Goal: Task Accomplishment & Management: Manage account settings

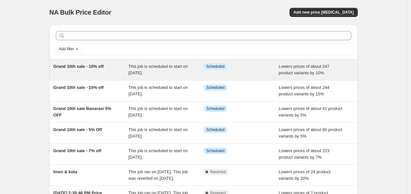
click at [104, 70] on div "Grand 10th sale - 10% off" at bounding box center [90, 69] width 75 height 13
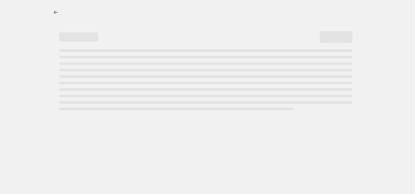
select select "percentage"
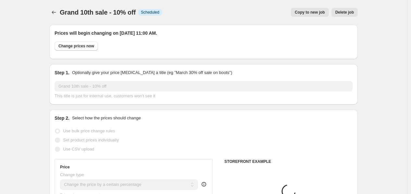
select select "collection"
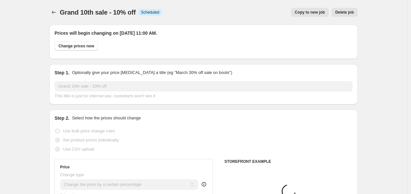
select select "collection"
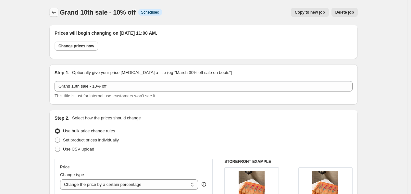
click at [56, 14] on icon "Price change jobs" at bounding box center [54, 12] width 6 height 6
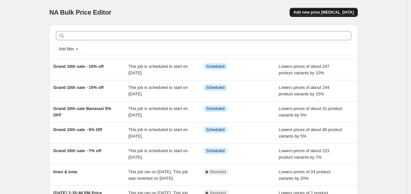
click at [351, 13] on span "Add new price change job" at bounding box center [324, 12] width 60 height 5
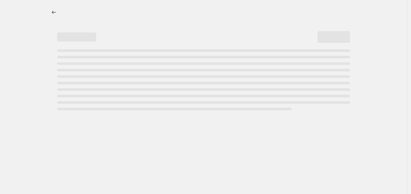
select select "percentage"
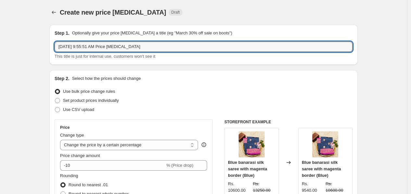
drag, startPoint x: 145, startPoint y: 48, endPoint x: 44, endPoint y: 42, distance: 100.9
type input "Grand 10th sale - 20% off"
click at [60, 109] on span at bounding box center [57, 109] width 5 height 5
click at [55, 108] on input "Use CSV upload" at bounding box center [55, 107] width 0 height 0
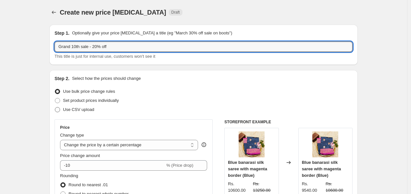
radio input "true"
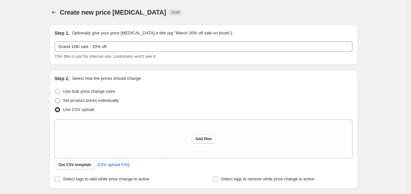
click at [59, 103] on span at bounding box center [58, 101] width 6 height 6
click at [55, 98] on input "Set product prices individually" at bounding box center [55, 98] width 0 height 0
radio input "true"
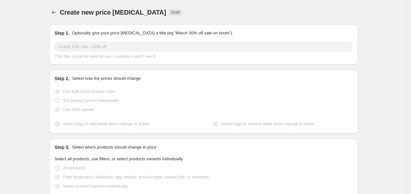
scroll to position [144, 0]
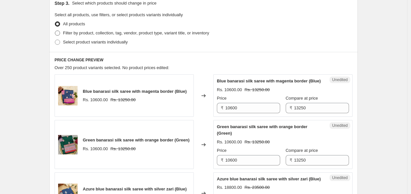
click at [59, 32] on span at bounding box center [57, 33] width 5 height 5
click at [55, 31] on input "Filter by product, collection, tag, vendor, product type, variant title, or inv…" at bounding box center [55, 31] width 0 height 0
radio input "true"
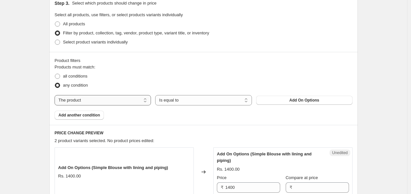
click at [131, 96] on select "The product The product's collection The product's tag The product's vendor The…" at bounding box center [103, 100] width 96 height 10
select select "collection"
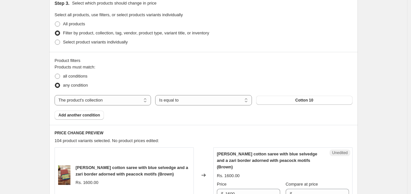
click at [300, 100] on span "Cotton 10" at bounding box center [305, 100] width 18 height 5
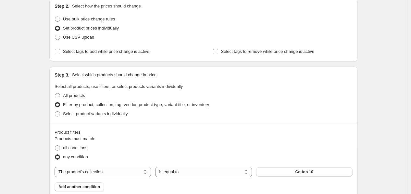
scroll to position [0, 0]
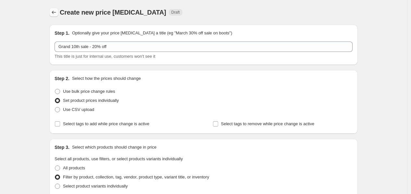
click at [53, 16] on button "Price change jobs" at bounding box center [53, 12] width 9 height 9
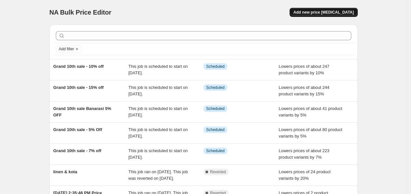
click at [315, 16] on button "Add new price change job" at bounding box center [324, 12] width 68 height 9
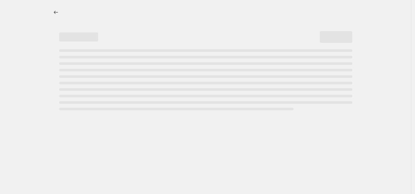
select select "percentage"
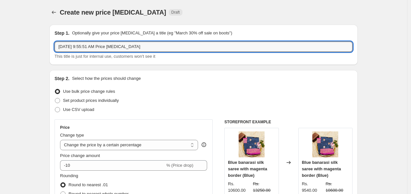
drag, startPoint x: 147, startPoint y: 44, endPoint x: 39, endPoint y: 49, distance: 108.3
type input "k"
type input "Grand 10th sale - kanchi 7%"
click at [57, 103] on span at bounding box center [58, 101] width 6 height 6
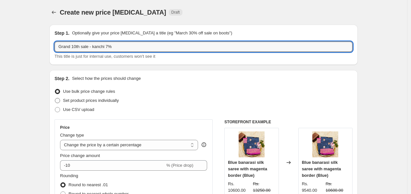
click at [55, 98] on input "Set product prices individually" at bounding box center [55, 98] width 0 height 0
radio input "true"
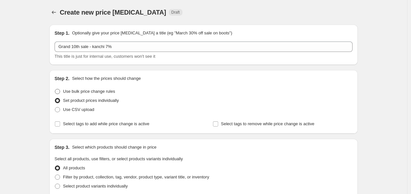
click at [59, 94] on span at bounding box center [57, 91] width 5 height 5
click at [55, 89] on input "Use bulk price change rules" at bounding box center [55, 89] width 0 height 0
radio input "true"
select select "percentage"
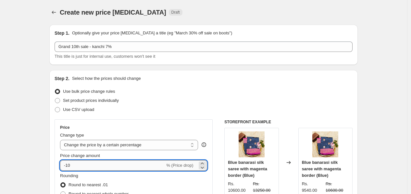
click at [80, 166] on input "-10" at bounding box center [112, 165] width 105 height 10
type input "-1"
type input "-7"
click at [55, 166] on div "Step 2. Select how the prices should change Use bulk price change rules Set pro…" at bounding box center [203, 184] width 309 height 228
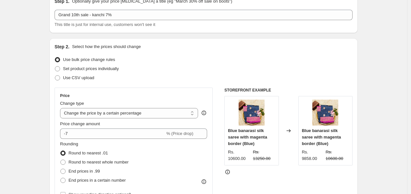
scroll to position [72, 0]
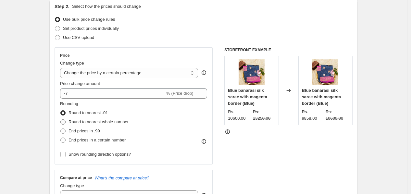
click at [66, 124] on span at bounding box center [62, 122] width 5 height 5
click at [61, 120] on input "Round to nearest whole number" at bounding box center [60, 120] width 0 height 0
radio input "true"
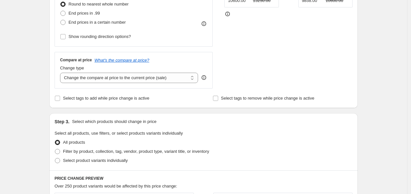
scroll to position [216, 0]
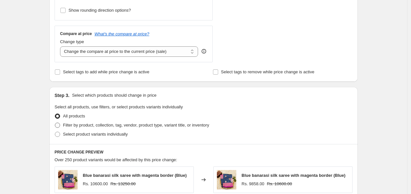
click at [64, 123] on label "Filter by product, collection, tag, vendor, product type, variant title, or inv…" at bounding box center [132, 125] width 155 height 9
click at [55, 123] on input "Filter by product, collection, tag, vendor, product type, variant title, or inv…" at bounding box center [55, 123] width 0 height 0
radio input "true"
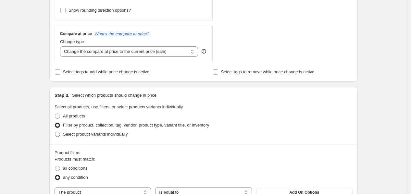
scroll to position [325, 0]
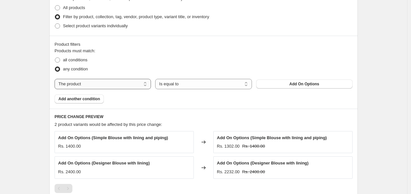
click at [120, 85] on select "The product The product's collection The product's tag The product's vendor The…" at bounding box center [103, 84] width 96 height 10
select select "collection"
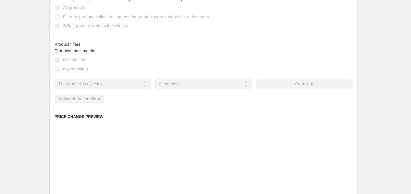
click at [297, 82] on div "The product The product's collection The product's tag The product's vendor The…" at bounding box center [204, 84] width 298 height 10
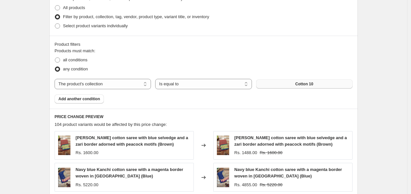
drag, startPoint x: 298, startPoint y: 85, endPoint x: 301, endPoint y: 87, distance: 4.4
click at [301, 87] on span "Cotton 10" at bounding box center [305, 84] width 18 height 5
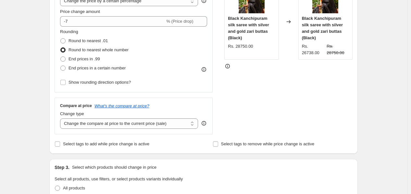
scroll to position [72, 0]
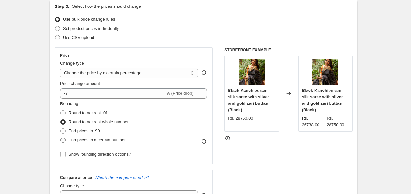
click at [65, 139] on span at bounding box center [62, 140] width 5 height 5
click at [61, 138] on input "End prices in a certain number" at bounding box center [60, 138] width 0 height 0
radio input "true"
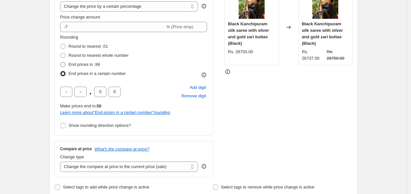
scroll to position [144, 0]
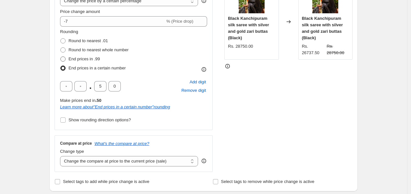
click at [65, 57] on span at bounding box center [62, 59] width 5 height 5
click at [61, 57] on input "End prices in .99" at bounding box center [60, 57] width 0 height 0
radio input "true"
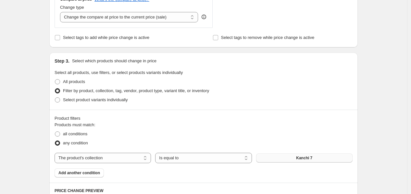
scroll to position [180, 0]
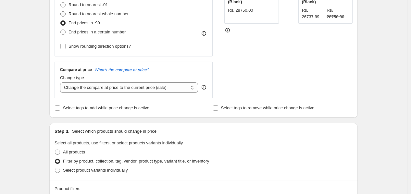
click at [66, 14] on span at bounding box center [62, 13] width 5 height 5
click at [61, 12] on input "Round to nearest whole number" at bounding box center [60, 11] width 0 height 0
radio input "true"
click at [64, 4] on span at bounding box center [62, 4] width 5 height 5
click at [61, 3] on input "Round to nearest .01" at bounding box center [60, 2] width 0 height 0
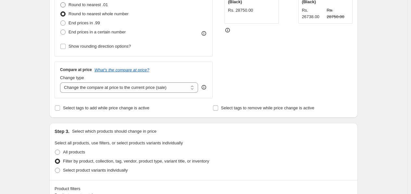
radio input "true"
click at [66, 14] on span at bounding box center [62, 13] width 5 height 5
click at [61, 12] on input "Round to nearest whole number" at bounding box center [60, 11] width 0 height 0
radio input "true"
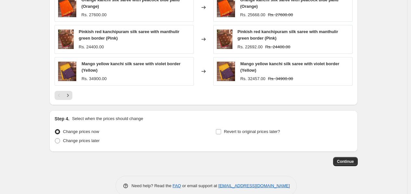
scroll to position [539, 0]
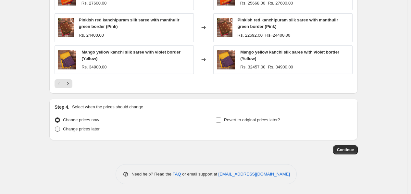
click at [60, 130] on span at bounding box center [58, 129] width 6 height 6
click at [55, 127] on input "Change prices later" at bounding box center [55, 127] width 0 height 0
radio input "true"
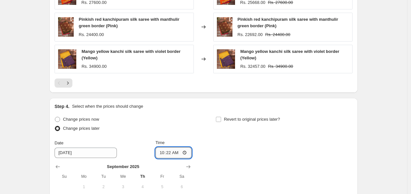
click at [185, 151] on input "10:22" at bounding box center [174, 152] width 36 height 11
type input "11:00"
click at [83, 153] on input "9/26/2025" at bounding box center [86, 153] width 62 height 10
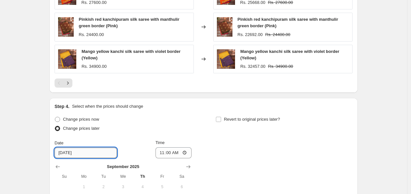
scroll to position [650, 0]
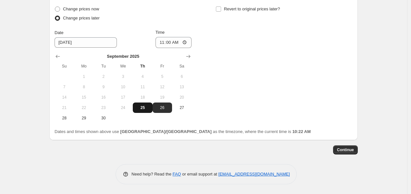
click at [139, 104] on button "25" at bounding box center [142, 108] width 19 height 10
type input "9/25/2025"
click at [352, 147] on span "Continue" at bounding box center [345, 149] width 17 height 5
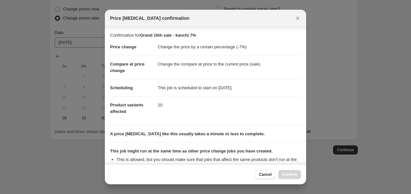
scroll to position [71, 0]
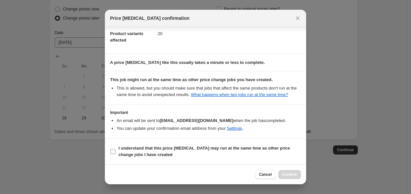
click at [114, 152] on input "I understand that this price change job may run at the same time as other price…" at bounding box center [112, 151] width 5 height 5
checkbox input "true"
click at [291, 175] on span "Confirm" at bounding box center [289, 174] width 15 height 5
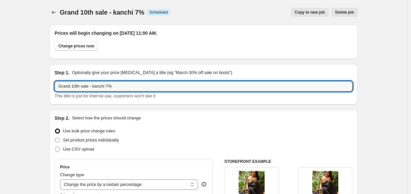
drag, startPoint x: 124, startPoint y: 88, endPoint x: 54, endPoint y: 85, distance: 69.6
click at [54, 85] on div "Step 1. Optionally give your price change job a title (eg "March 30% off sale o…" at bounding box center [203, 84] width 309 height 40
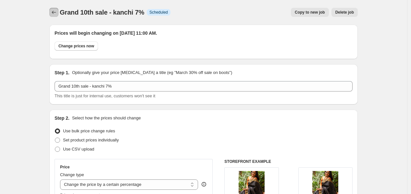
click at [54, 14] on icon "Price change jobs" at bounding box center [54, 12] width 6 height 6
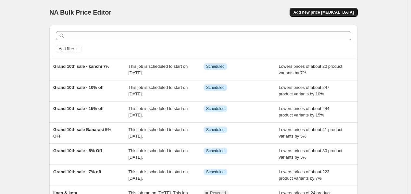
click at [329, 13] on span "Add new price change job" at bounding box center [324, 12] width 60 height 5
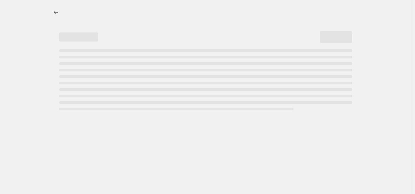
select select "percentage"
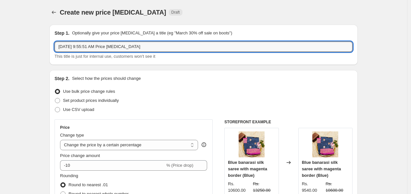
drag, startPoint x: 141, startPoint y: 47, endPoint x: 39, endPoint y: 47, distance: 101.4
paste input "Grand 10th sale - kanchi 7%"
click at [108, 46] on input "Grand 10th sale - kanchi 7%" at bounding box center [204, 47] width 298 height 10
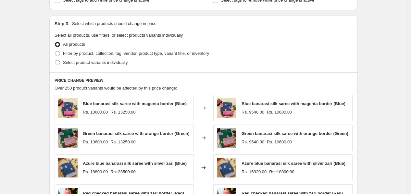
scroll to position [288, 0]
type input "Grand 10th sale - kanchi 10%"
click at [70, 60] on span "Select product variants individually" at bounding box center [95, 62] width 65 height 5
click at [55, 60] on input "Select product variants individually" at bounding box center [55, 60] width 0 height 0
radio input "true"
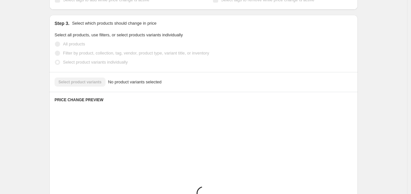
click at [72, 52] on span "Filter by product, collection, tag, vendor, product type, variant title, or inv…" at bounding box center [136, 53] width 146 height 5
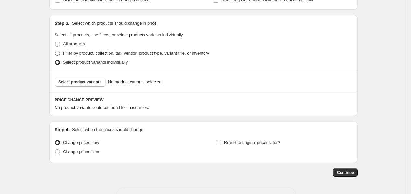
click at [72, 52] on span "Filter by product, collection, tag, vendor, product type, variant title, or inv…" at bounding box center [136, 53] width 146 height 5
click at [55, 51] on input "Filter by product, collection, tag, vendor, product type, variant title, or inv…" at bounding box center [55, 51] width 0 height 0
radio input "true"
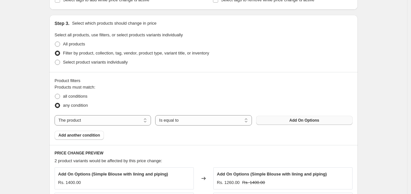
click at [287, 121] on button "Add On Options" at bounding box center [304, 120] width 96 height 9
click at [92, 120] on select "The product The product's collection The product's tag The product's vendor The…" at bounding box center [103, 120] width 96 height 10
select select "collection"
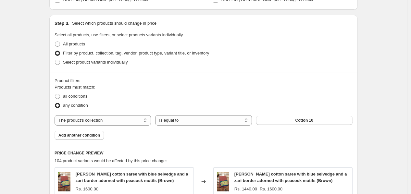
click at [311, 121] on span "Cotton 10" at bounding box center [305, 120] width 18 height 5
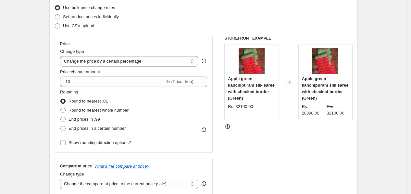
scroll to position [72, 0]
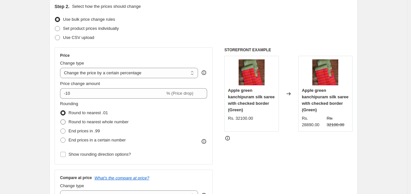
click at [66, 124] on span at bounding box center [62, 122] width 5 height 5
click at [61, 120] on input "Round to nearest whole number" at bounding box center [60, 120] width 0 height 0
radio input "true"
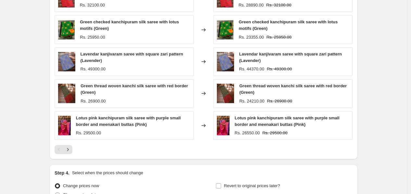
scroll to position [539, 0]
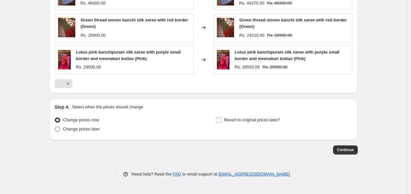
click at [92, 133] on label "Change prices later" at bounding box center [77, 129] width 45 height 9
click at [55, 127] on input "Change prices later" at bounding box center [55, 127] width 0 height 0
radio input "true"
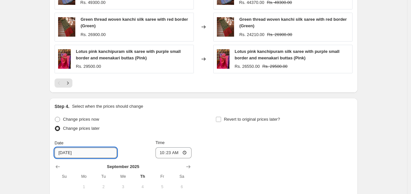
click at [93, 152] on input "9/26/2025" at bounding box center [86, 153] width 62 height 10
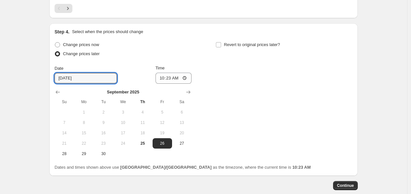
scroll to position [647, 0]
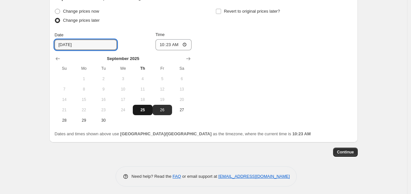
click at [146, 113] on span "25" at bounding box center [142, 110] width 14 height 5
type input "9/25/2025"
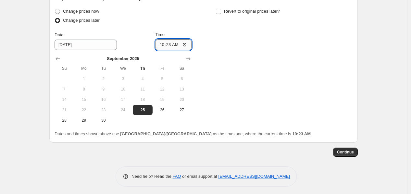
click at [188, 46] on input "10:23" at bounding box center [174, 44] width 36 height 11
type input "11:00"
click at [343, 149] on button "Continue" at bounding box center [345, 152] width 25 height 9
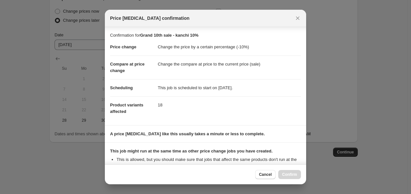
scroll to position [71, 0]
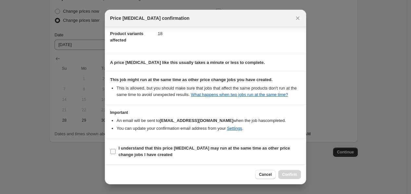
click at [111, 151] on input "I understand that this price change job may run at the same time as other price…" at bounding box center [112, 151] width 5 height 5
checkbox input "true"
click at [281, 175] on button "Confirm" at bounding box center [289, 174] width 23 height 9
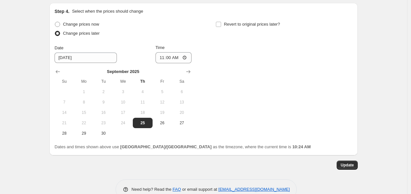
scroll to position [690, 0]
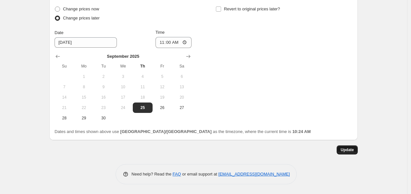
click at [349, 151] on span "Update" at bounding box center [347, 149] width 13 height 5
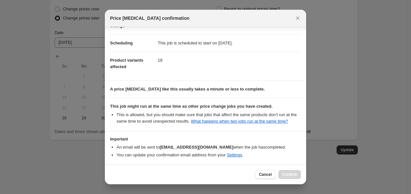
scroll to position [71, 0]
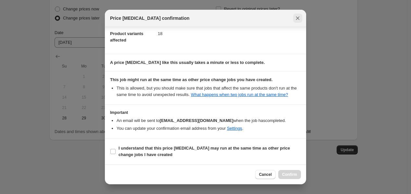
click at [299, 20] on icon "Close" at bounding box center [298, 18] width 6 height 6
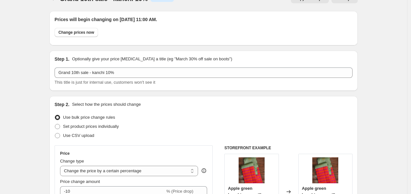
scroll to position [0, 0]
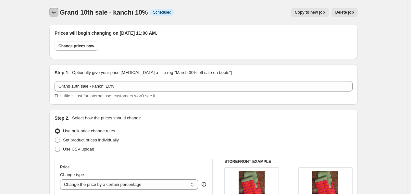
click at [58, 11] on button "Price change jobs" at bounding box center [53, 12] width 9 height 9
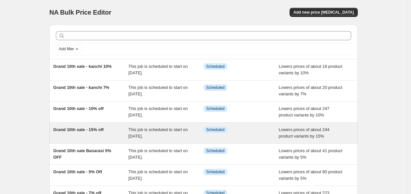
scroll to position [36, 0]
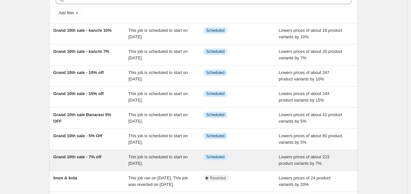
click at [92, 161] on div "Grand 10th sale - 7% off" at bounding box center [90, 160] width 75 height 13
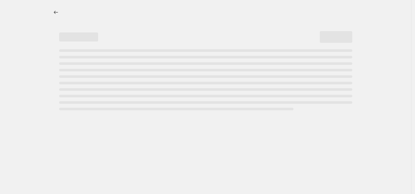
select select "percentage"
select select "collection"
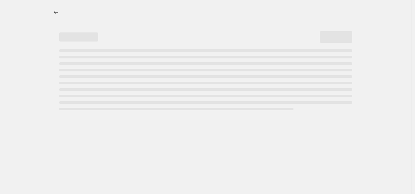
select select "collection"
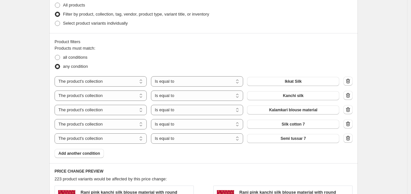
scroll to position [433, 0]
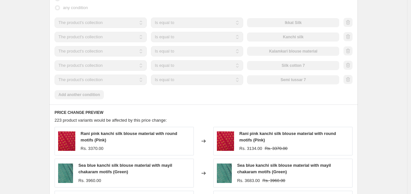
select select "percentage"
select select "collection"
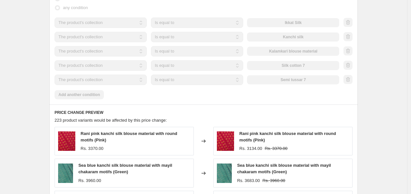
select select "collection"
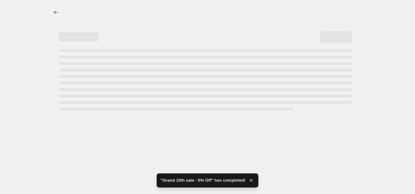
select select "percentage"
select select "collection"
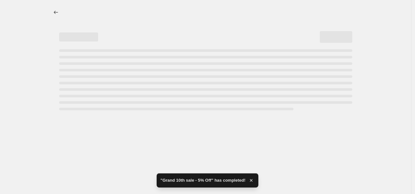
select select "collection"
